Goal: Information Seeking & Learning: Learn about a topic

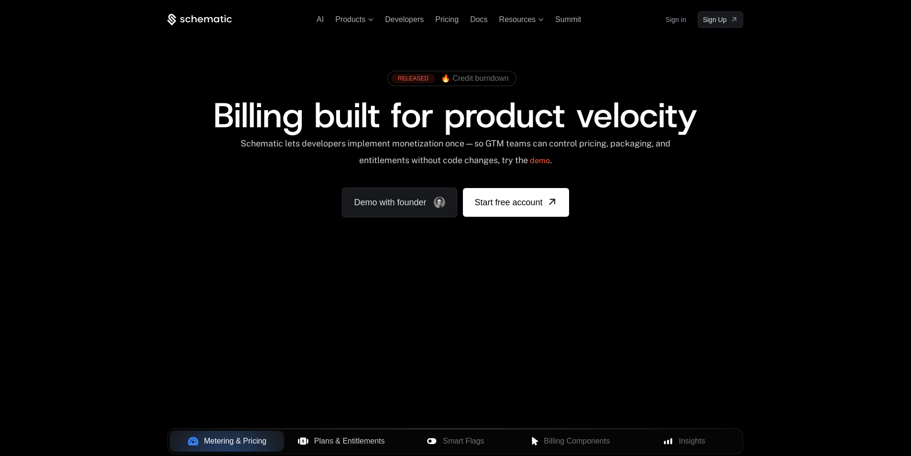
click at [323, 435] on span "Plans & Entitlements" at bounding box center [349, 440] width 71 height 11
click at [298, 430] on button "Plans & Entitlements" at bounding box center [341, 440] width 114 height 21
click at [189, 435] on div "Metering & Pricing" at bounding box center [226, 440] width 99 height 11
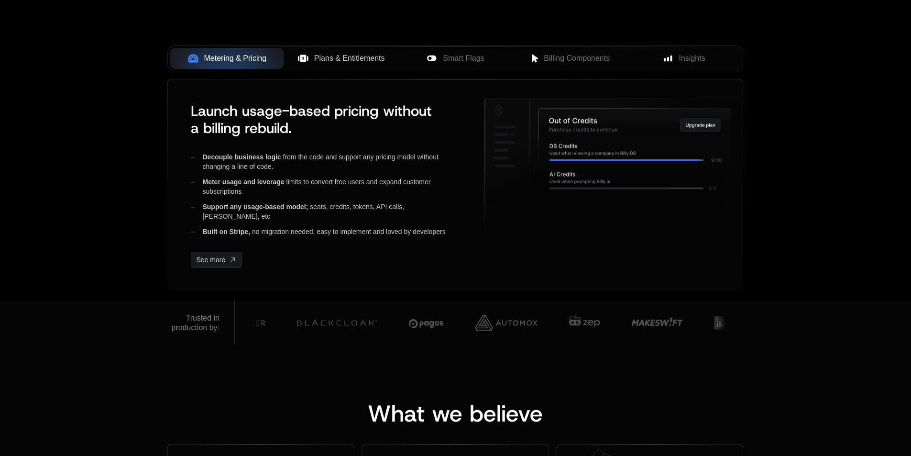
drag, startPoint x: 134, startPoint y: 51, endPoint x: 341, endPoint y: 63, distance: 207.3
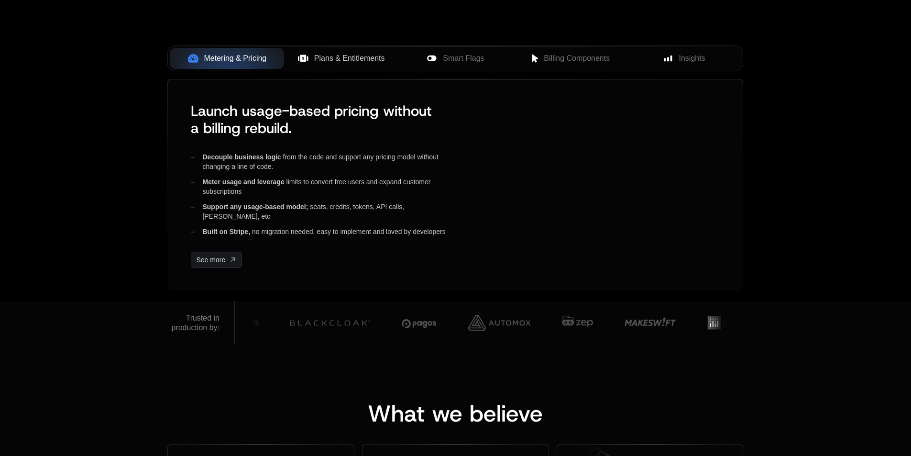
click at [347, 58] on span "Plans & Entitlements" at bounding box center [349, 58] width 71 height 11
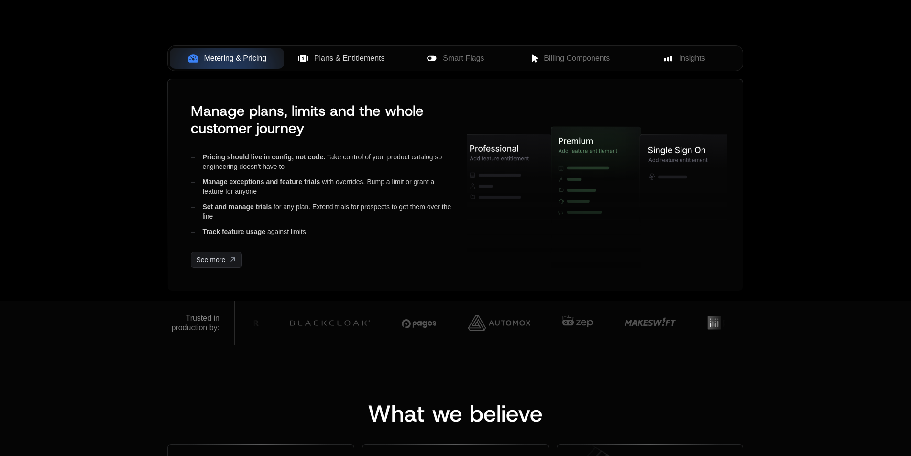
scroll to position [0, 0]
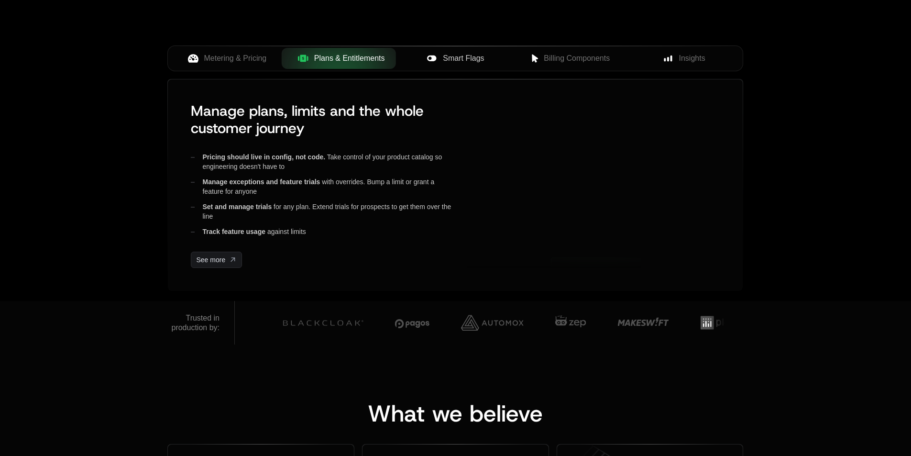
click at [413, 56] on div "Smart Flags" at bounding box center [455, 58] width 99 height 11
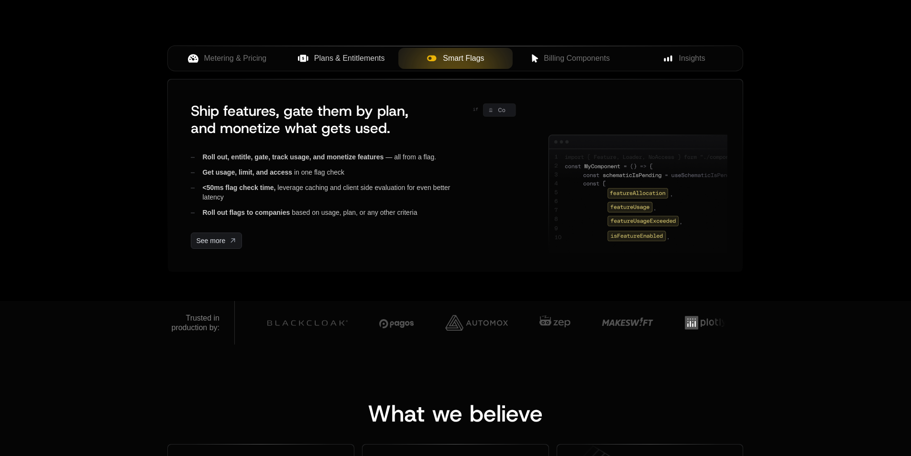
click at [481, 65] on div at bounding box center [456, 68] width 86 height 19
click at [565, 57] on span "Billing Components" at bounding box center [576, 58] width 66 height 11
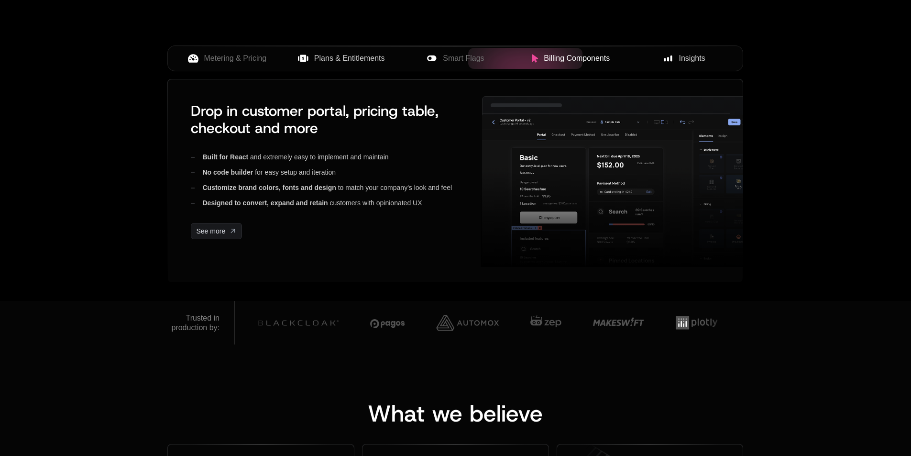
click at [685, 65] on button "Insights" at bounding box center [684, 58] width 114 height 21
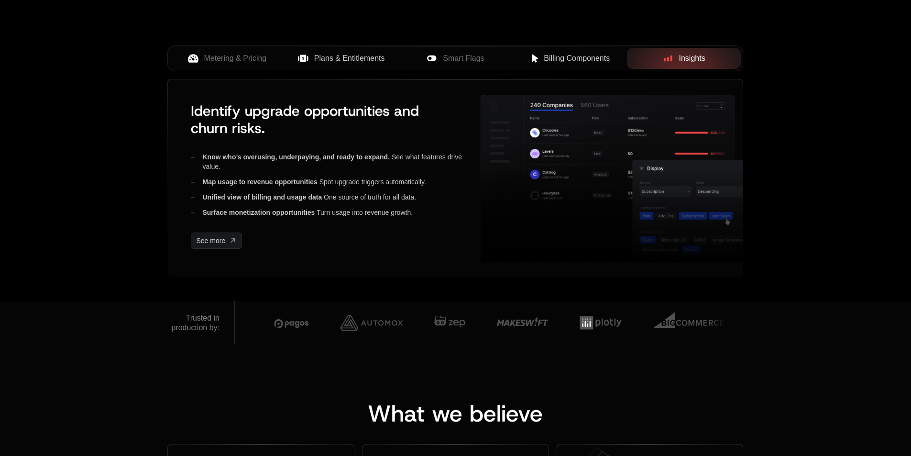
click at [554, 52] on button "Billing Components" at bounding box center [569, 58] width 114 height 21
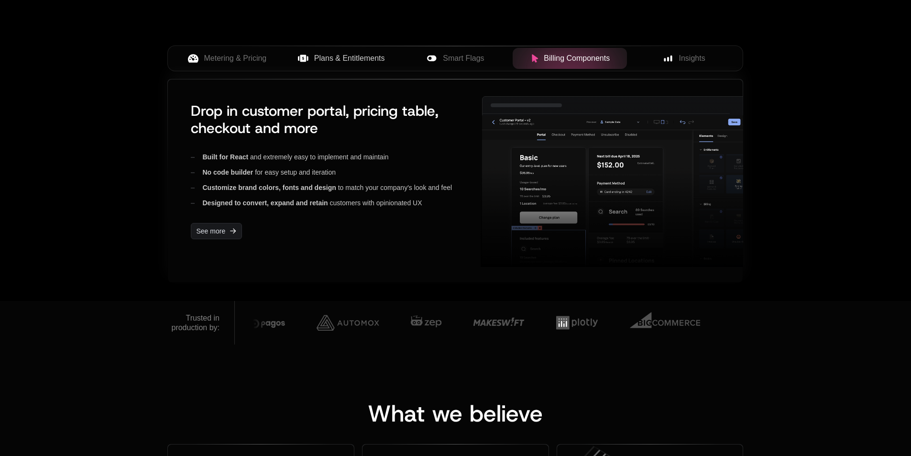
click at [493, 92] on div "Drop in customer portal, pricing table, checkout and more Built for React and e…" at bounding box center [455, 180] width 575 height 203
click at [459, 46] on div "Metering & Pricing Plans & Entitlements Smart Flags Billing Components Insights" at bounding box center [455, 58] width 576 height 26
click at [450, 54] on span "Smart Flags" at bounding box center [463, 58] width 41 height 11
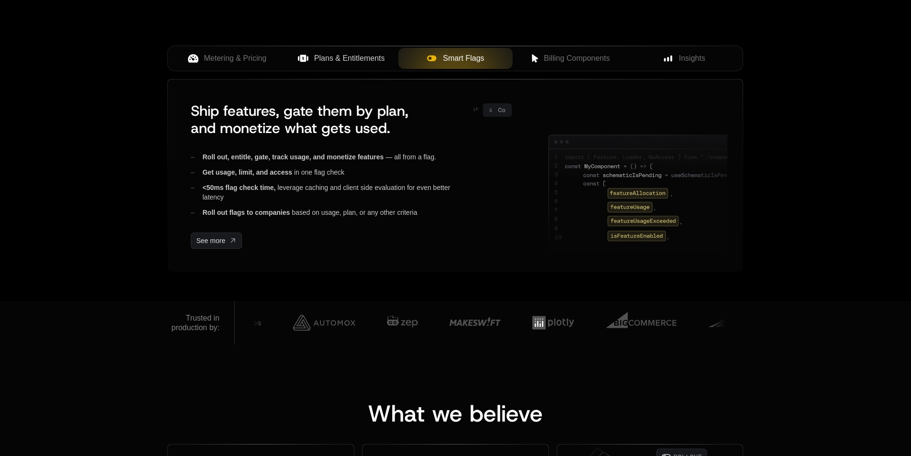
click at [362, 63] on span "Plans & Entitlements" at bounding box center [349, 58] width 71 height 11
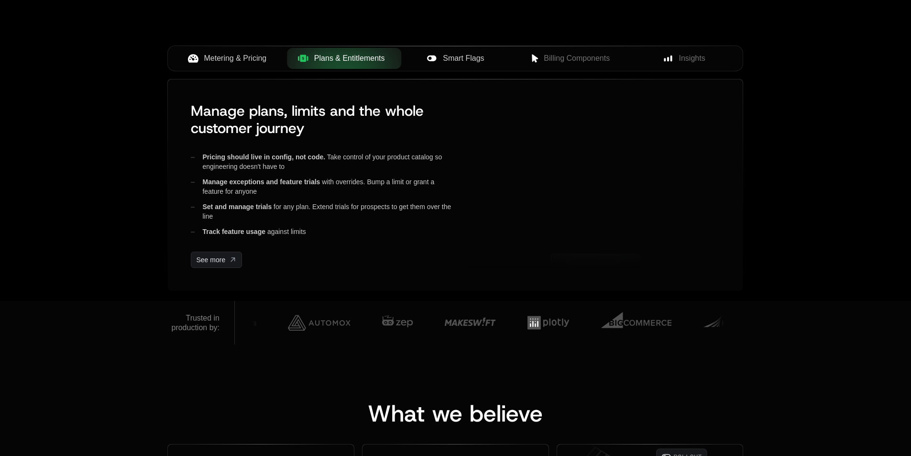
click at [235, 51] on button "Metering & Pricing" at bounding box center [227, 58] width 114 height 21
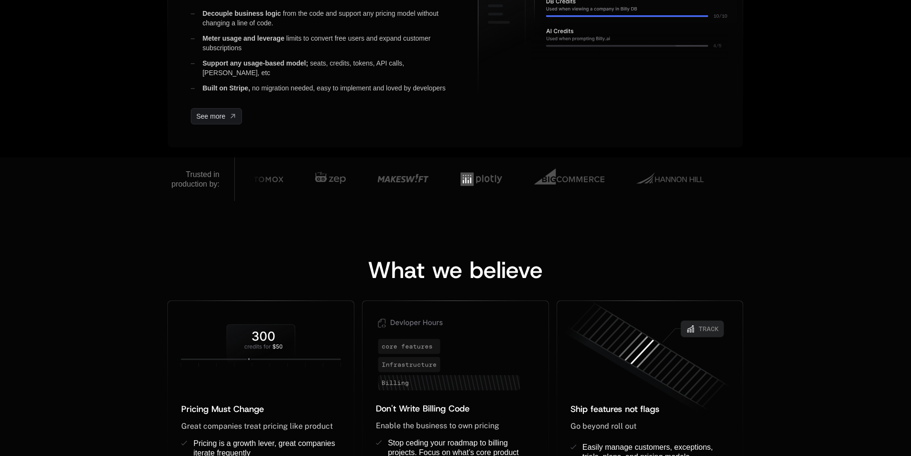
scroll to position [669, 0]
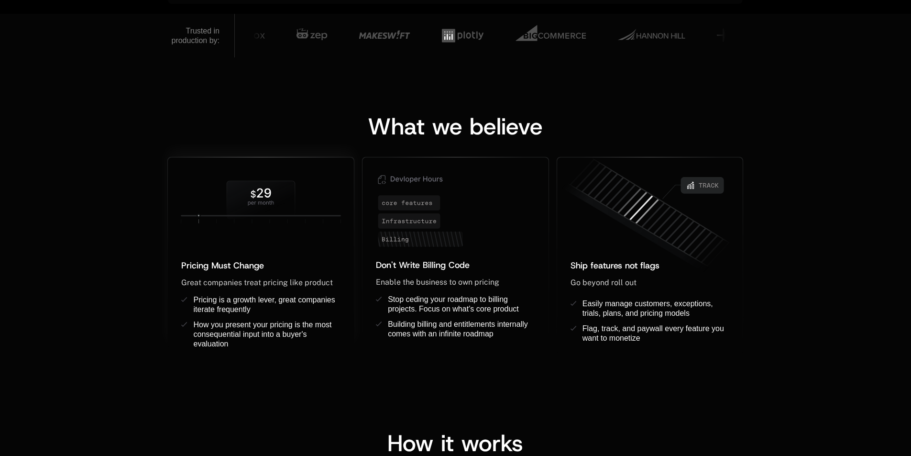
drag, startPoint x: 284, startPoint y: 199, endPoint x: 273, endPoint y: 225, distance: 28.1
click at [273, 225] on icon at bounding box center [261, 202] width 186 height 60
drag, startPoint x: 264, startPoint y: 195, endPoint x: 264, endPoint y: 187, distance: 7.7
click at [264, 187] on icon at bounding box center [261, 200] width 68 height 38
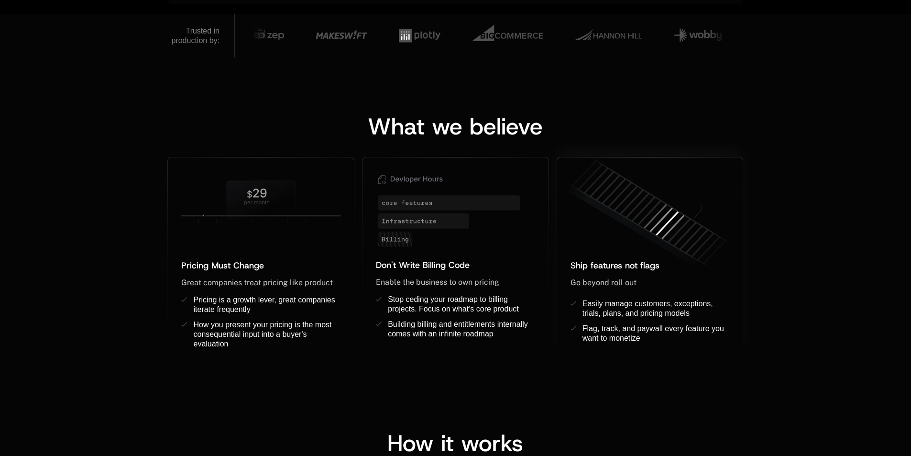
drag, startPoint x: 652, startPoint y: 214, endPoint x: 579, endPoint y: 196, distance: 75.5
click at [579, 196] on icon at bounding box center [633, 227] width 155 height 92
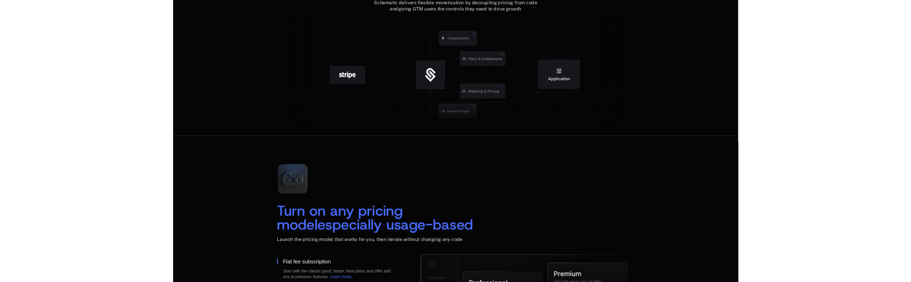
scroll to position [1052, 0]
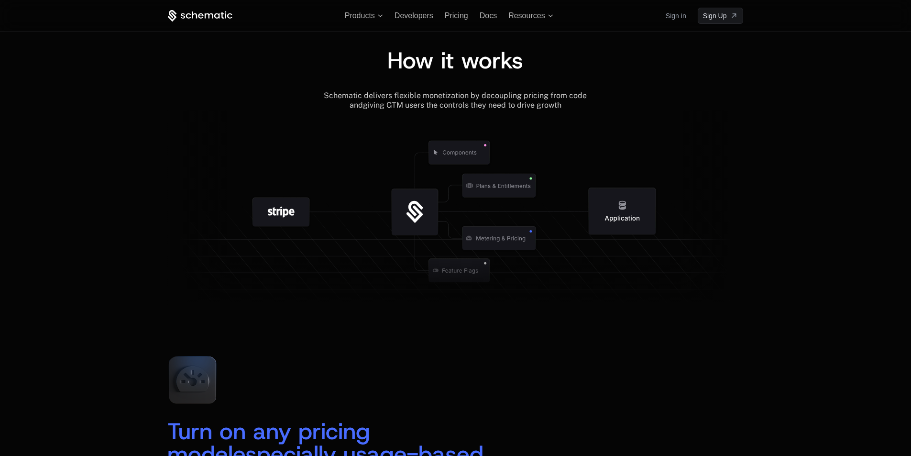
drag, startPoint x: 408, startPoint y: 218, endPoint x: 452, endPoint y: 213, distance: 44.2
click at [452, 213] on icon at bounding box center [415, 212] width 100 height 100
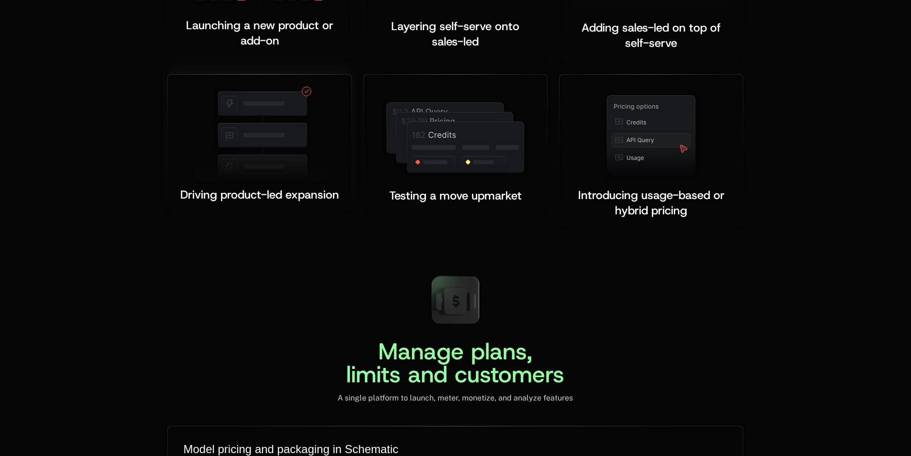
scroll to position [2222, 0]
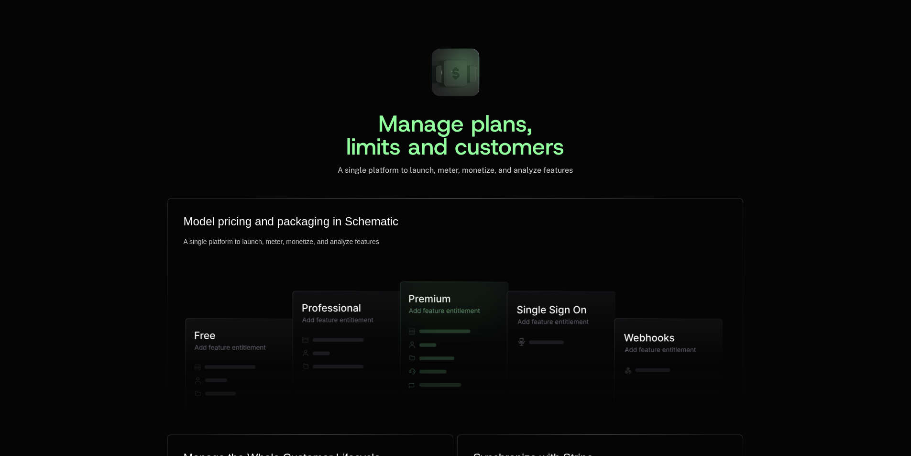
drag, startPoint x: 460, startPoint y: 72, endPoint x: 454, endPoint y: 84, distance: 13.0
click at [454, 84] on icon at bounding box center [455, 73] width 23 height 26
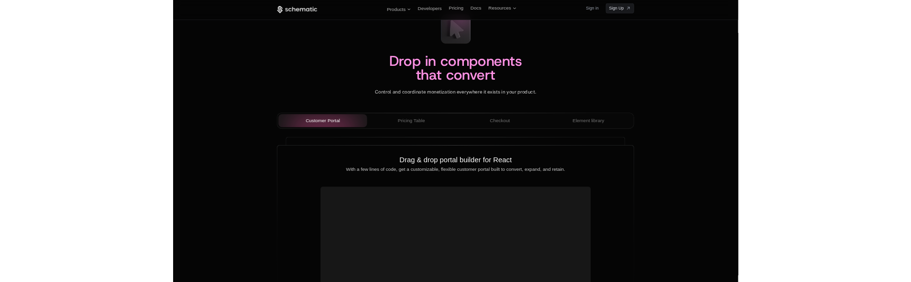
scroll to position [3226, 0]
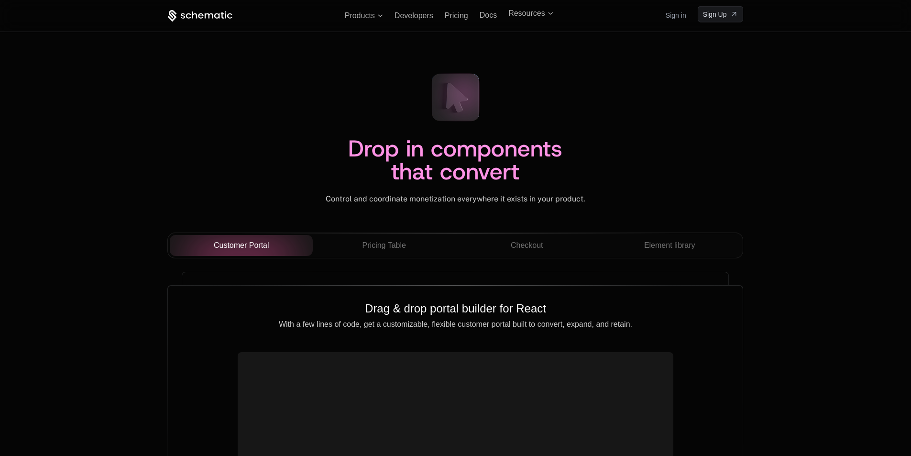
drag, startPoint x: 456, startPoint y: 113, endPoint x: 427, endPoint y: 122, distance: 30.4
click at [430, 122] on icon at bounding box center [456, 97] width 64 height 64
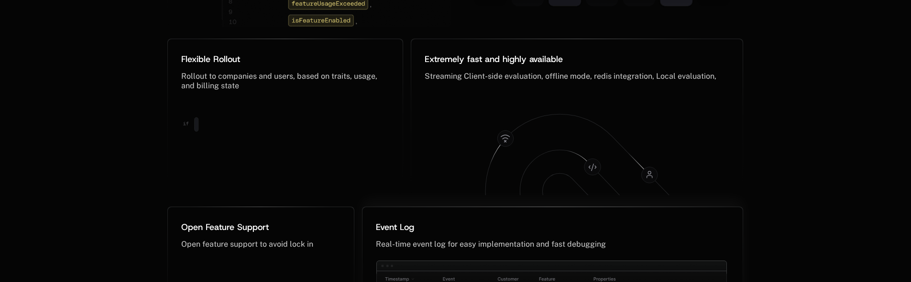
scroll to position [4812, 0]
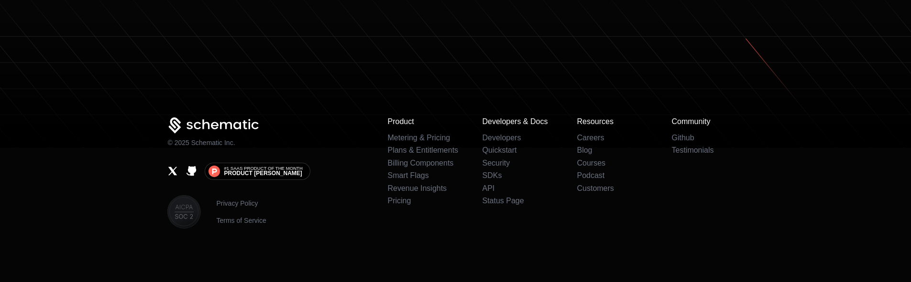
scroll to position [6073, 0]
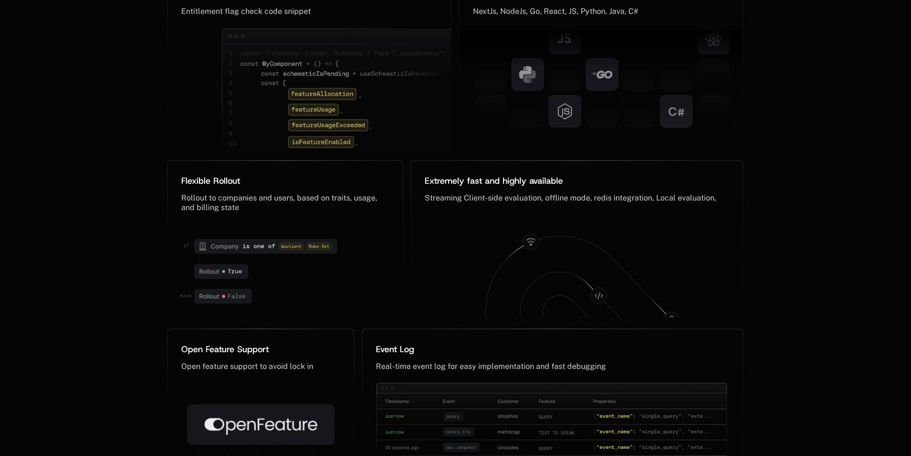
scroll to position [4647, 0]
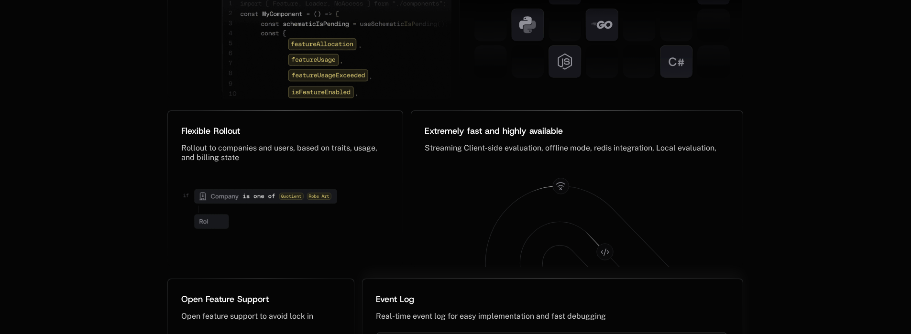
scroll to position [4716, 0]
